Goal: Transaction & Acquisition: Purchase product/service

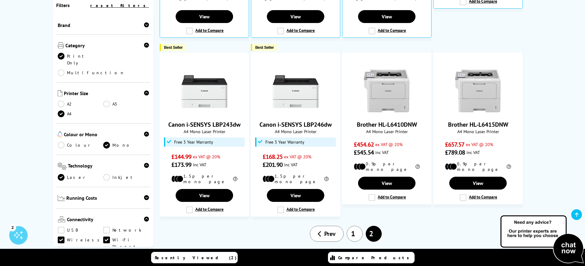
scroll to position [285, 0]
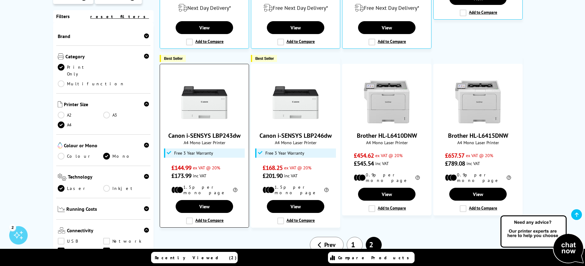
click at [212, 109] on img at bounding box center [205, 103] width 46 height 46
